Goal: Task Accomplishment & Management: Use online tool/utility

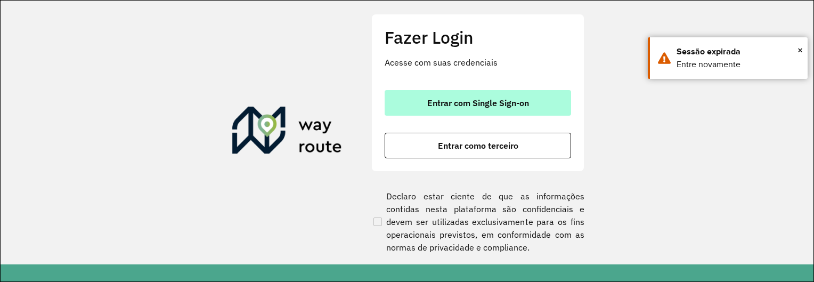
click at [535, 105] on button "Entrar com Single Sign-on" at bounding box center [477, 103] width 186 height 26
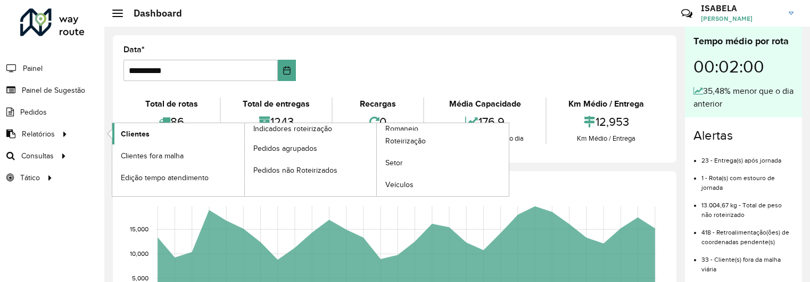
click at [138, 134] on span "Clientes" at bounding box center [135, 133] width 29 height 11
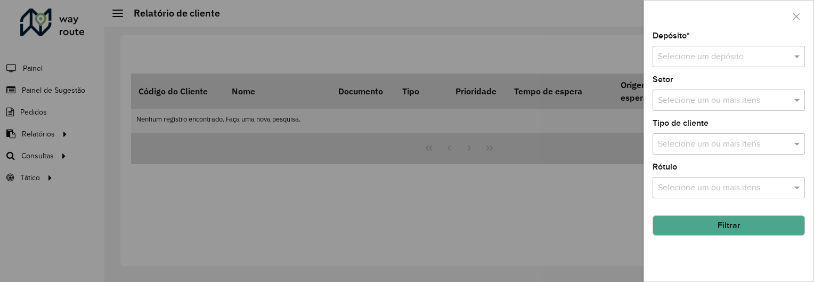
click at [291, 194] on div at bounding box center [407, 141] width 814 height 282
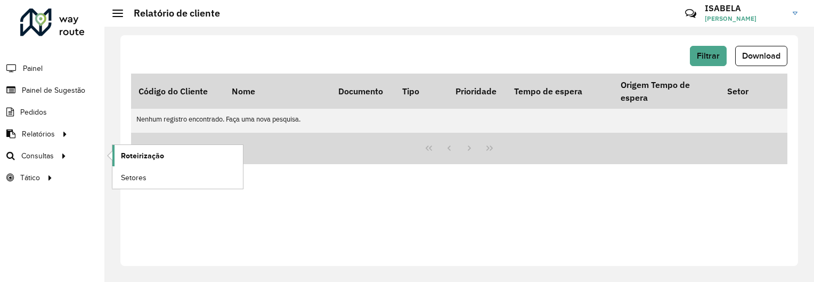
click at [134, 156] on span "Roteirização" at bounding box center [142, 155] width 43 height 11
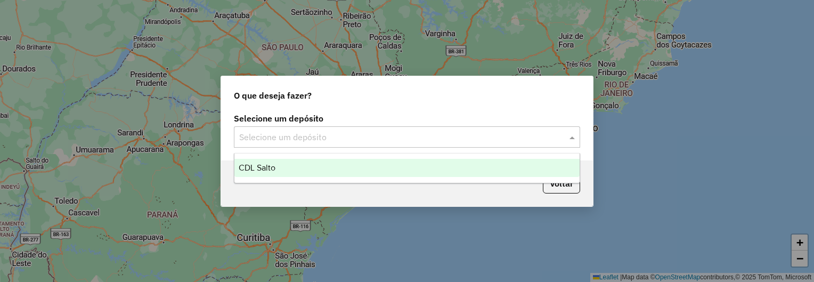
click at [301, 137] on input "text" at bounding box center [396, 137] width 314 height 13
click at [296, 165] on div "CDL Salto" at bounding box center [406, 168] width 345 height 18
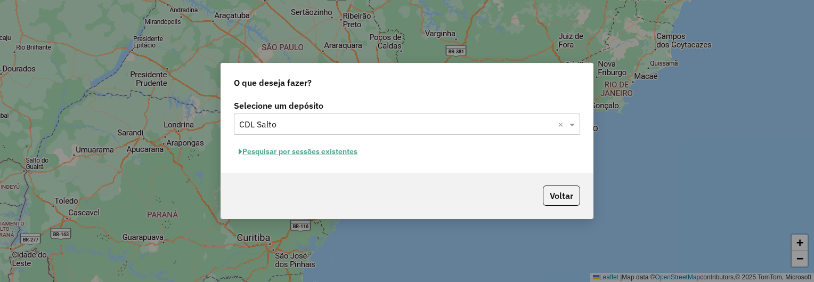
click at [334, 148] on button "Pesquisar por sessões existentes" at bounding box center [298, 151] width 128 height 17
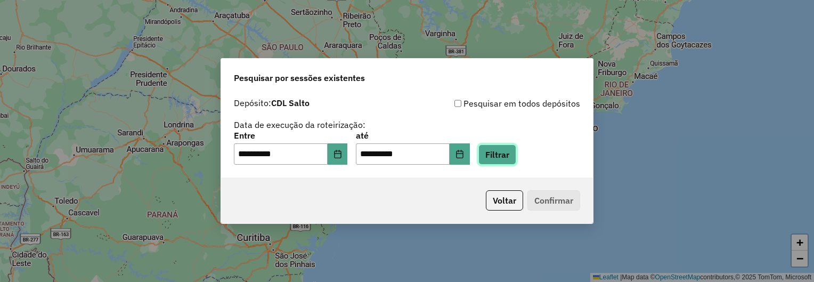
click at [515, 160] on button "Filtrar" at bounding box center [497, 154] width 38 height 20
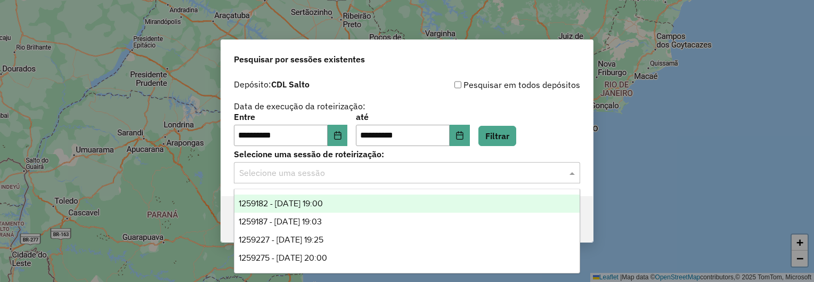
click at [363, 176] on input "text" at bounding box center [396, 173] width 314 height 13
click at [348, 201] on div "1259182 - 04/09/2025 19:00" at bounding box center [406, 203] width 345 height 18
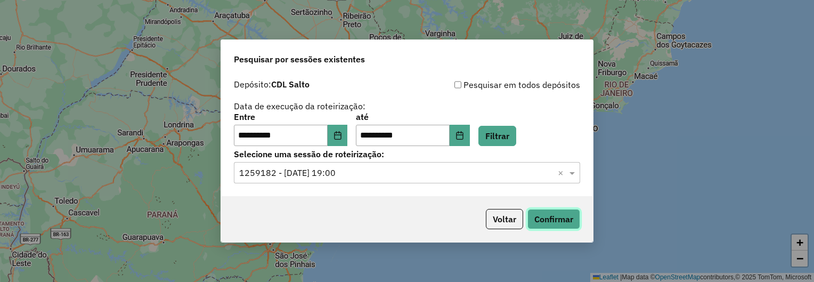
click at [549, 211] on button "Confirmar" at bounding box center [553, 219] width 53 height 20
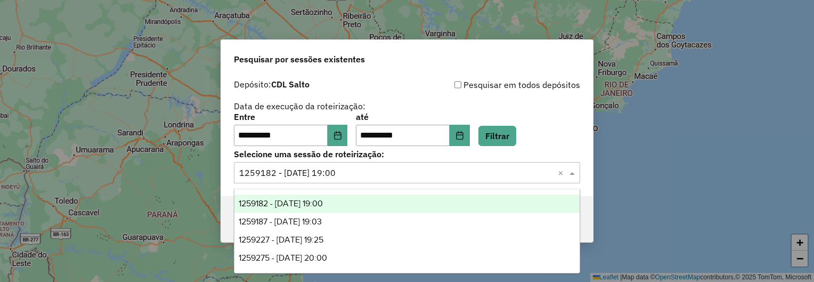
click at [356, 179] on div "Selecione uma sessão × 1259182 - 04/09/2025 19:00 ×" at bounding box center [407, 172] width 346 height 21
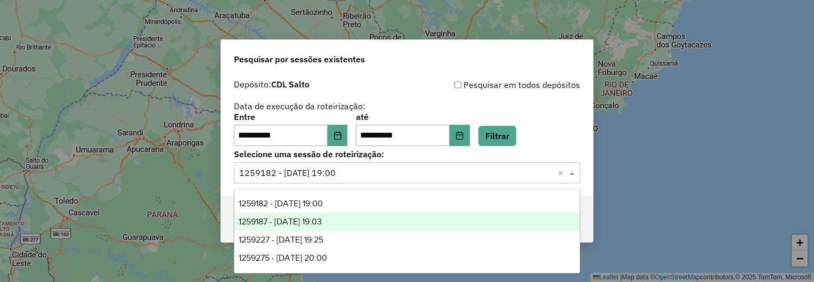
click at [353, 217] on div "1259187 - 04/09/2025 19:03" at bounding box center [406, 221] width 345 height 18
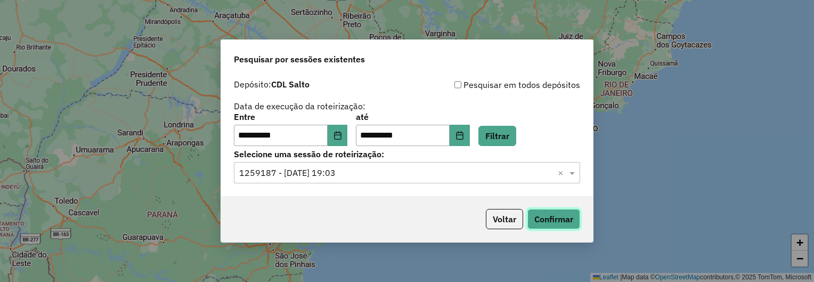
click at [535, 218] on button "Confirmar" at bounding box center [553, 219] width 53 height 20
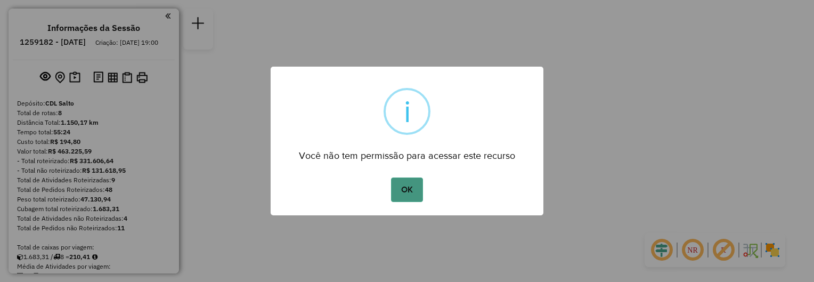
click at [403, 177] on button "OK" at bounding box center [406, 189] width 31 height 24
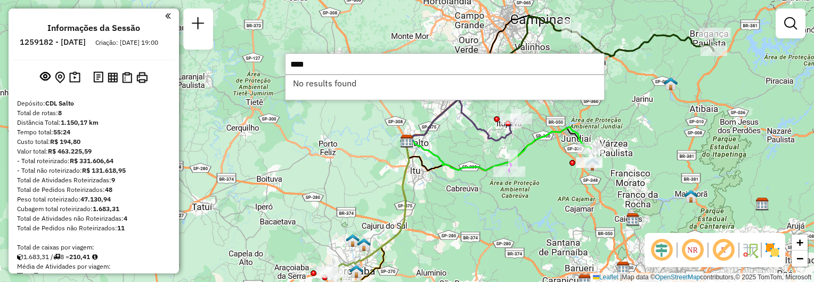
type input "****"
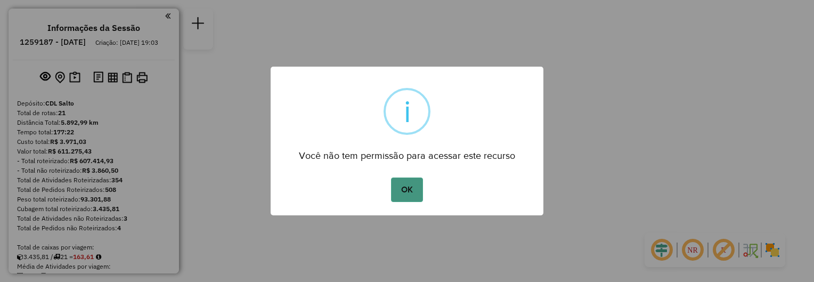
click at [413, 190] on button "OK" at bounding box center [406, 189] width 31 height 24
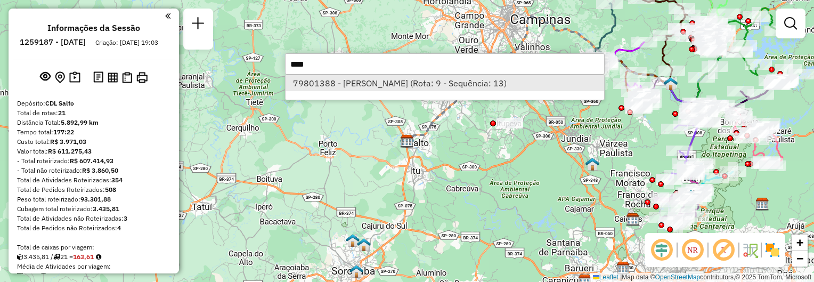
type input "****"
click at [377, 88] on li "79801388 - [PERSON_NAME] (Rota: 9 - Sequência: 13)" at bounding box center [444, 83] width 318 height 16
select select "**********"
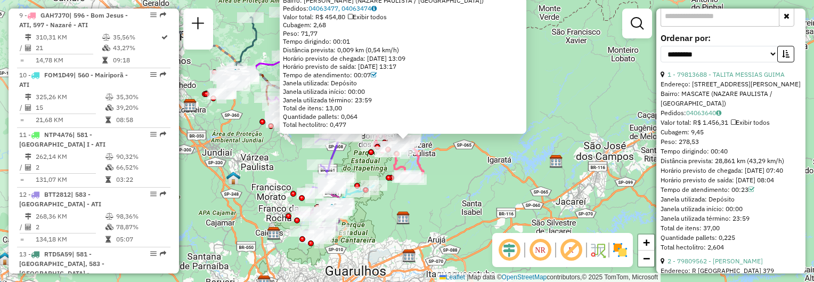
scroll to position [307, 0]
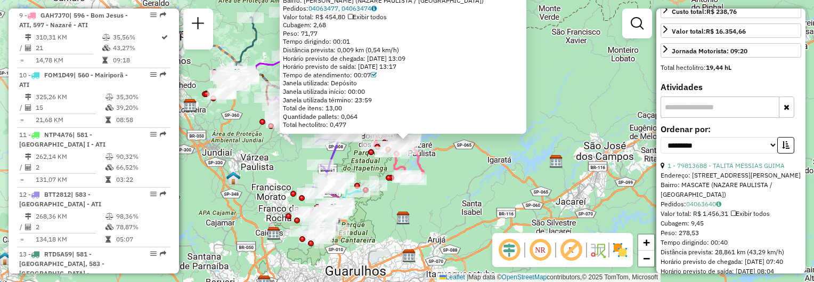
drag, startPoint x: 801, startPoint y: 35, endPoint x: 799, endPoint y: 45, distance: 10.3
click at [799, 45] on div "**********" at bounding box center [730, 141] width 149 height 265
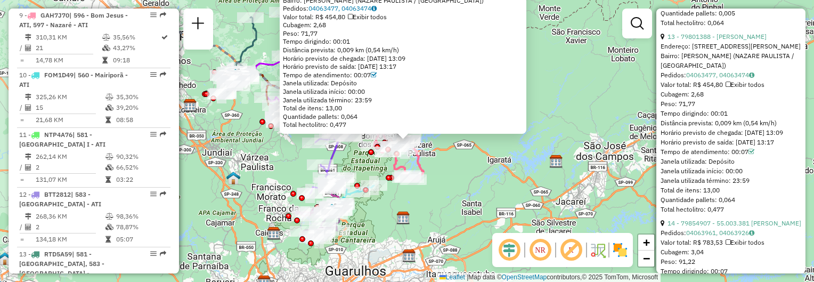
scroll to position [2713, 0]
